Goal: Find specific page/section: Find specific page/section

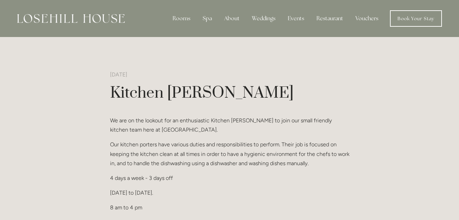
click at [106, 19] on img at bounding box center [71, 18] width 108 height 9
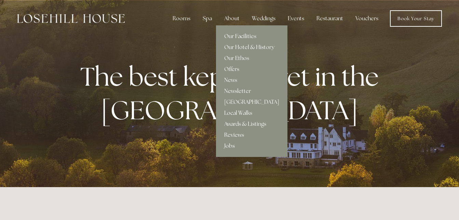
click at [230, 143] on link "Jobs" at bounding box center [251, 145] width 71 height 11
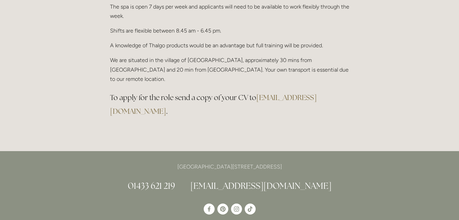
scroll to position [749, 0]
